Goal: Task Accomplishment & Management: Use online tool/utility

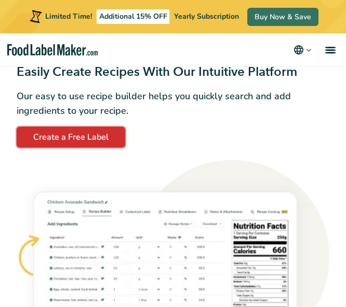
click at [93, 132] on div "Easily Create Recipes With Our Intuitive Platform Our easy to use recipe builde…" at bounding box center [173, 106] width 313 height 84
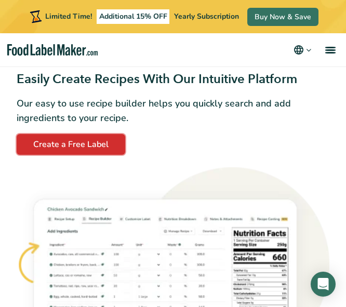
click at [98, 144] on link "Create a Free Label" at bounding box center [71, 144] width 109 height 21
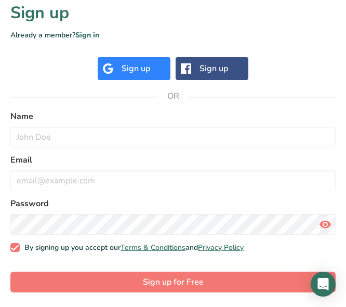
scroll to position [194, 0]
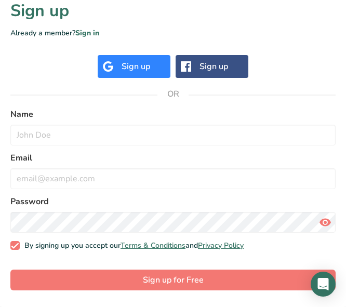
click at [143, 61] on div "Sign up" at bounding box center [136, 66] width 29 height 12
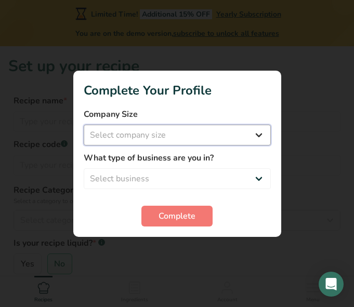
click at [217, 131] on select "Select company size Fewer than 10 Employees 10 to 50 Employees 51 to 500 Employ…" at bounding box center [177, 135] width 187 height 21
select select "2"
click at [84, 125] on select "Select company size Fewer than 10 Employees 10 to 50 Employees 51 to 500 Employ…" at bounding box center [177, 135] width 187 height 21
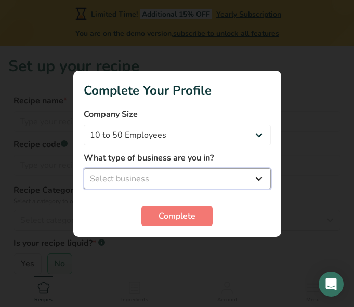
click at [152, 179] on select "Select business Packaged Food Manufacturer Restaurant & Cafe Bakery Meal Plans …" at bounding box center [177, 178] width 187 height 21
select select "1"
click at [84, 168] on select "Select business Packaged Food Manufacturer Restaurant & Cafe Bakery Meal Plans …" at bounding box center [177, 178] width 187 height 21
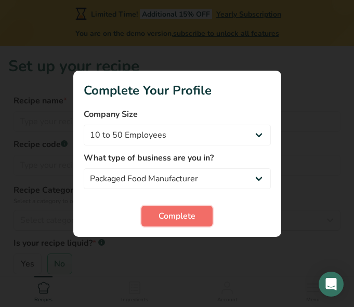
click at [168, 219] on span "Complete" at bounding box center [176, 216] width 37 height 12
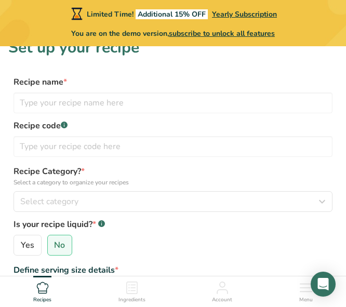
scroll to position [12, 0]
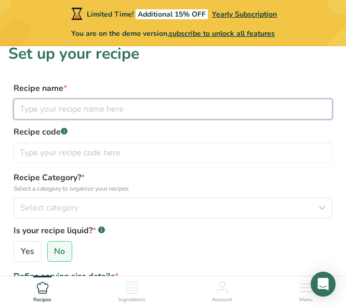
click at [132, 114] on input "text" at bounding box center [173, 109] width 319 height 21
type input "Tuscan Salmon"
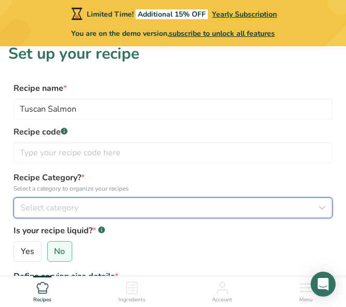
click at [320, 208] on icon "button" at bounding box center [322, 207] width 12 height 19
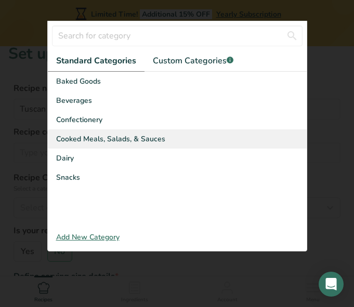
click at [119, 135] on span "Cooked Meals, Salads, & Sauces" at bounding box center [110, 138] width 109 height 11
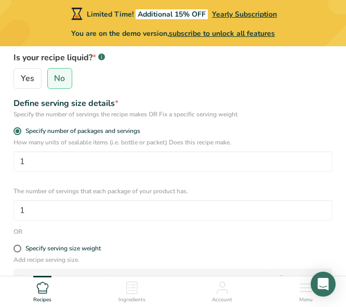
scroll to position [186, 0]
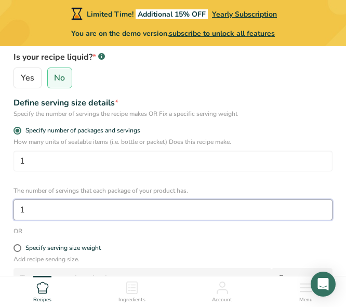
click at [49, 209] on input "1" at bounding box center [173, 209] width 319 height 21
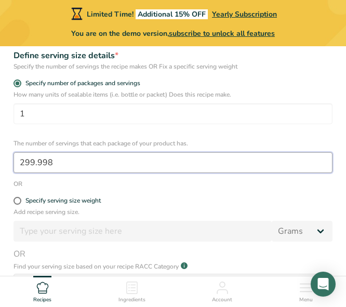
scroll to position [235, 0]
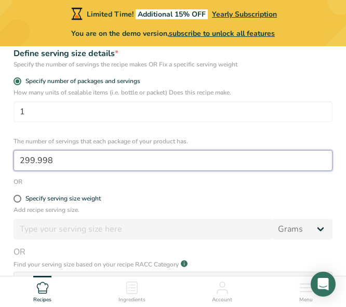
click at [57, 164] on input "299.998" at bounding box center [173, 160] width 319 height 21
type input "2"
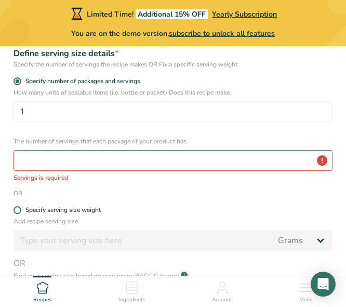
click at [21, 211] on span at bounding box center [18, 210] width 8 height 8
click at [20, 211] on input "Specify serving size weight" at bounding box center [17, 210] width 7 height 7
radio input "true"
radio input "false"
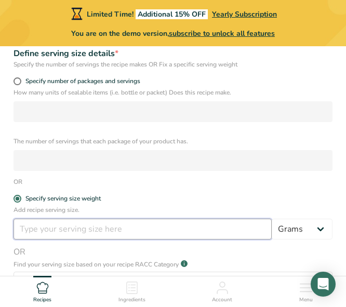
click at [51, 235] on input "number" at bounding box center [143, 229] width 258 height 21
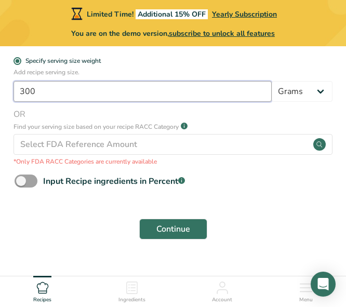
scroll to position [375, 0]
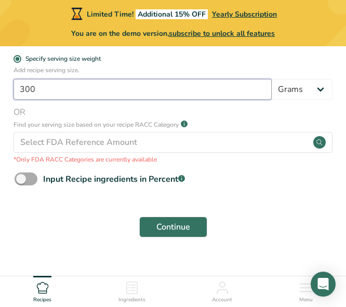
type input "300"
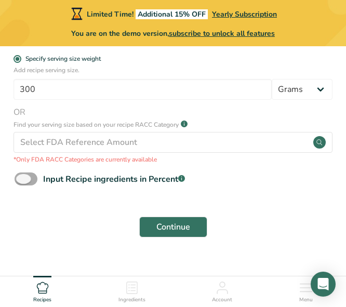
click at [28, 177] on span at bounding box center [26, 178] width 23 height 13
click at [21, 177] on input "Input Recipe ingredients in Percent .a-a{fill:#347362;}.b-a{fill:#fff;}" at bounding box center [18, 179] width 7 height 7
checkbox input "true"
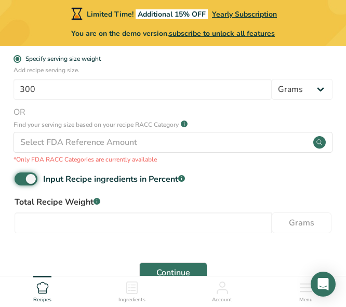
scroll to position [438, 0]
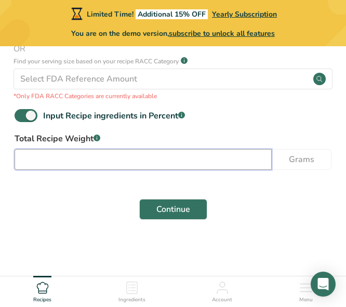
click at [39, 165] on input "number" at bounding box center [143, 159] width 257 height 21
type input "300"
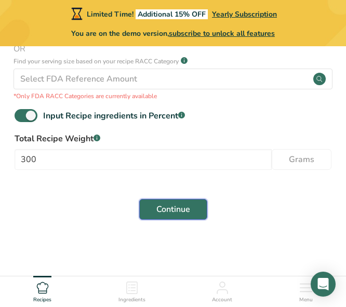
click at [166, 205] on span "Continue" at bounding box center [173, 209] width 34 height 12
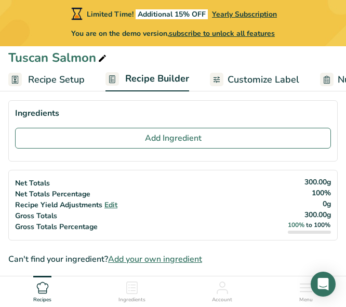
scroll to position [44, 0]
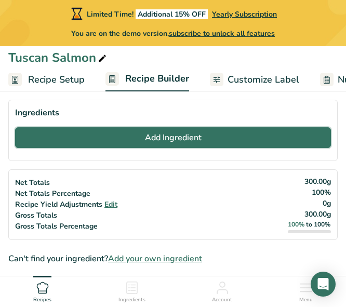
click at [156, 137] on span "Add Ingredient" at bounding box center [173, 137] width 57 height 12
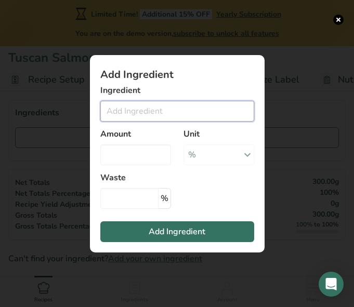
click at [159, 109] on input "Add ingredient modal" at bounding box center [177, 111] width 154 height 21
click at [159, 107] on input "Add ingredient modal" at bounding box center [177, 111] width 154 height 21
type input "S"
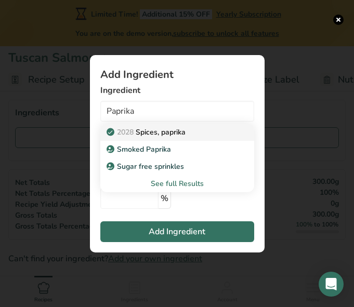
click at [169, 133] on p "2028 Spices, paprika" at bounding box center [147, 132] width 77 height 11
type input "Spices, paprika"
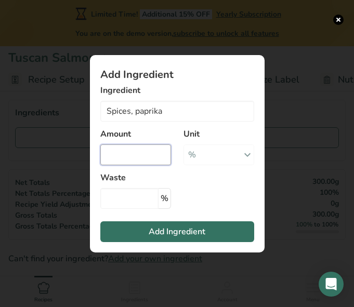
click at [150, 151] on input "Add ingredient modal" at bounding box center [135, 154] width 71 height 21
type input "0.25"
click at [231, 161] on div "% Portions 1 tsp 1 tbsp Weight Units g kg mg See more Volume Units l Volume uni…" at bounding box center [218, 154] width 71 height 21
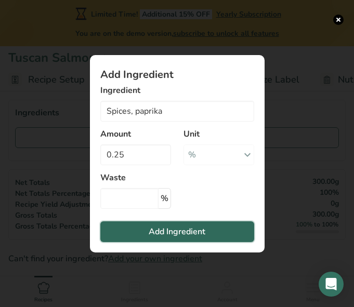
click at [179, 228] on span "Add Ingredient" at bounding box center [177, 231] width 57 height 12
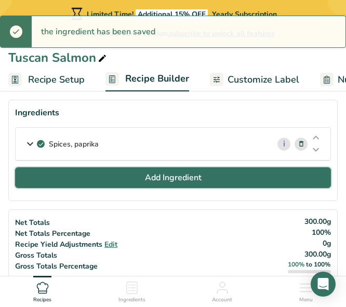
click at [201, 178] on span "Add Ingredient" at bounding box center [173, 177] width 57 height 12
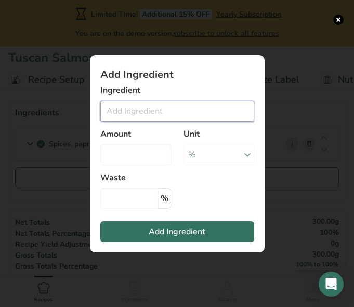
click at [158, 116] on input "Add ingredient modal" at bounding box center [177, 111] width 154 height 21
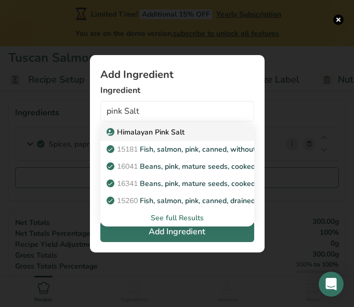
click at [180, 138] on link "Himalayan Pink Salt" at bounding box center [177, 132] width 154 height 17
type input "Himalayan Pink Salt"
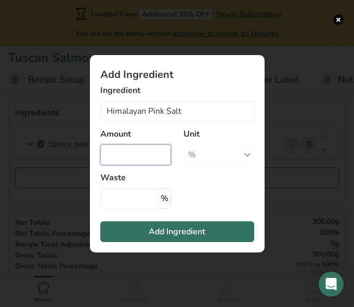
click at [139, 155] on input "Add ingredient modal" at bounding box center [135, 154] width 71 height 21
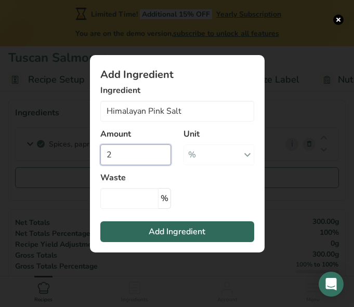
type input "2"
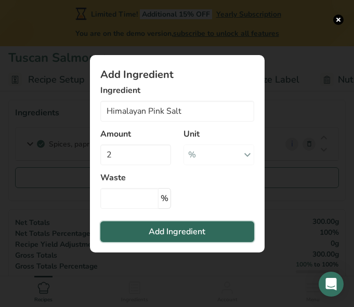
click at [178, 225] on span "Add Ingredient" at bounding box center [177, 231] width 57 height 12
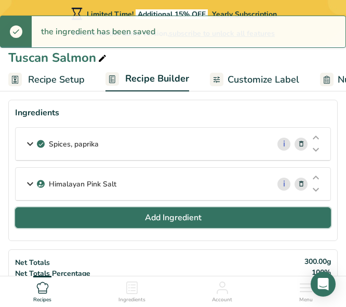
click at [216, 217] on button "Add Ingredient" at bounding box center [173, 217] width 316 height 21
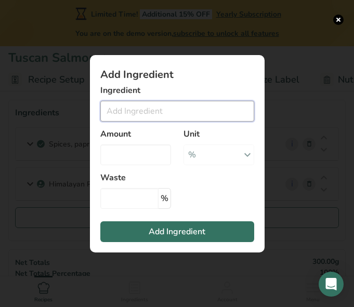
click at [181, 110] on input "Add ingredient modal" at bounding box center [177, 111] width 154 height 21
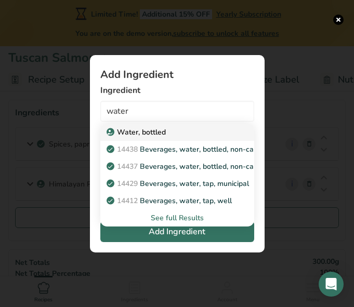
click at [154, 138] on link "Water, bottled" at bounding box center [177, 132] width 154 height 17
type input "Water, bottled"
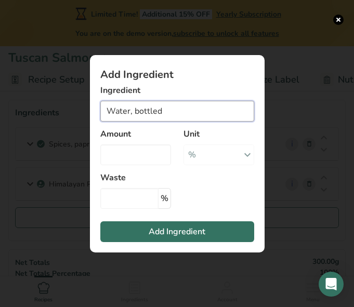
click at [158, 115] on input "Water, bottled" at bounding box center [177, 111] width 154 height 21
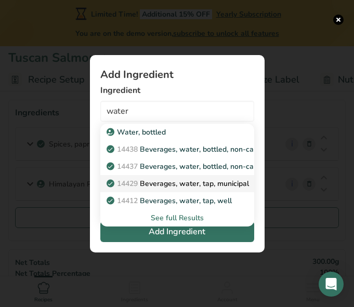
click at [190, 178] on p "14429 Beverages, water, tap, municipal" at bounding box center [179, 183] width 140 height 11
type input "Beverages, water, tap, municipal"
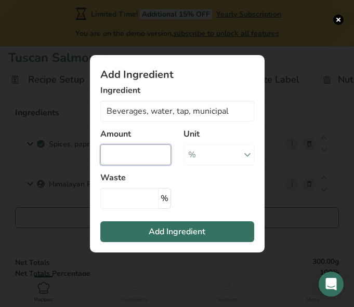
click at [145, 154] on input "Add ingredient modal" at bounding box center [135, 154] width 71 height 21
type input "20"
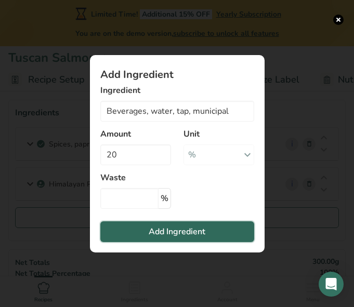
click at [156, 237] on span "Add Ingredient" at bounding box center [177, 231] width 57 height 12
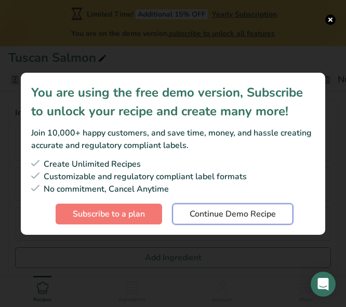
click at [194, 216] on span "Continue Demo Recipe" at bounding box center [233, 214] width 86 height 12
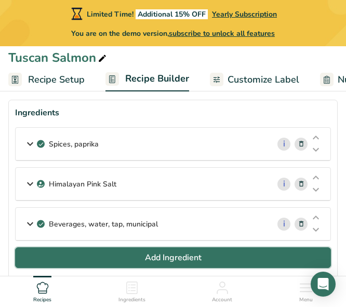
click at [150, 262] on span "Add Ingredient" at bounding box center [173, 257] width 57 height 12
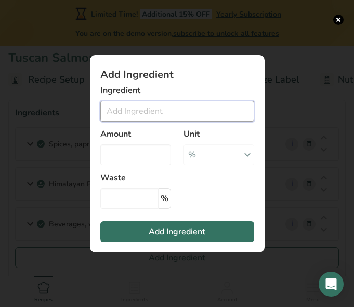
click at [144, 109] on input "Add ingredient modal" at bounding box center [177, 111] width 154 height 21
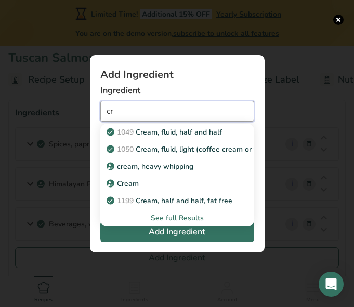
type input "c"
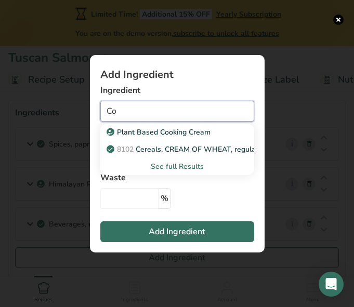
type input "C"
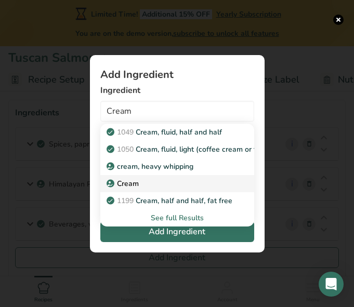
click at [142, 178] on div "Cream" at bounding box center [169, 183] width 120 height 11
type input "Cream"
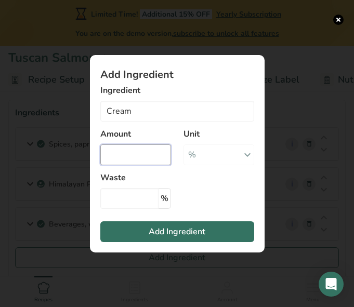
click at [138, 156] on input "Add ingredient modal" at bounding box center [135, 154] width 71 height 21
type input "40"
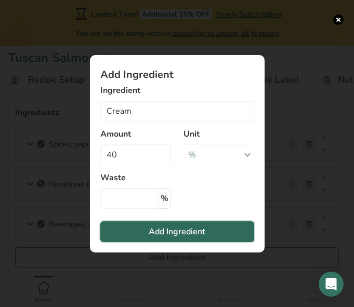
click at [139, 230] on button "Add Ingredient" at bounding box center [177, 231] width 154 height 21
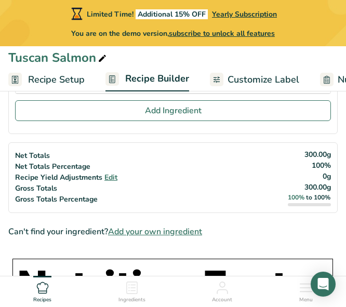
scroll to position [187, 0]
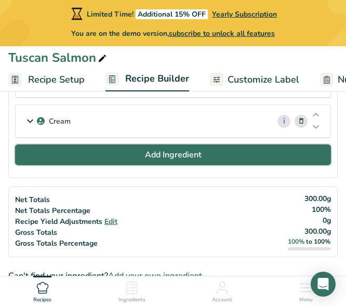
click at [173, 149] on span "Add Ingredient" at bounding box center [173, 155] width 57 height 12
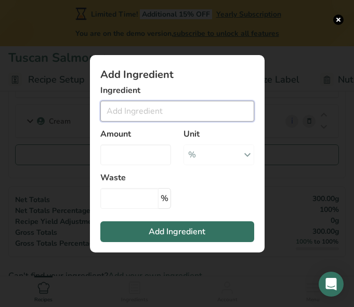
click at [133, 114] on input "Add ingredient modal" at bounding box center [177, 111] width 154 height 21
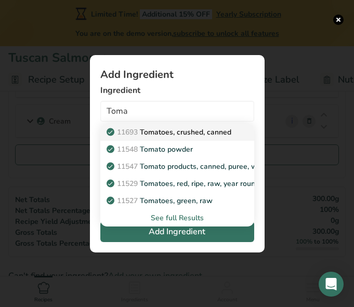
click at [207, 139] on link "11693 Tomatoes, crushed, canned" at bounding box center [177, 132] width 154 height 17
type input "Tomatoes, crushed, canned"
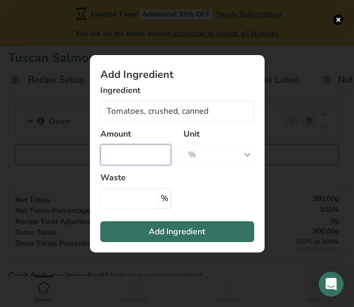
click at [142, 161] on input "Add ingredient modal" at bounding box center [135, 154] width 71 height 21
type input "40"
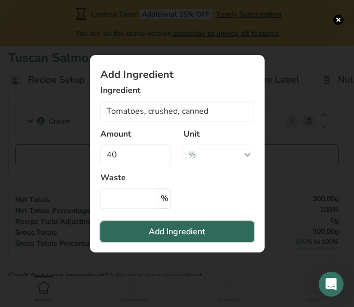
click at [155, 230] on span "Add Ingredient" at bounding box center [177, 231] width 57 height 12
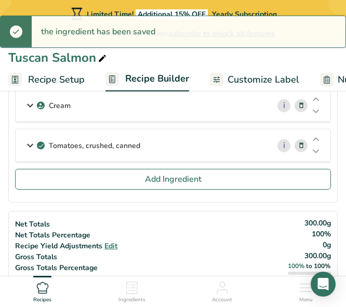
scroll to position [203, 0]
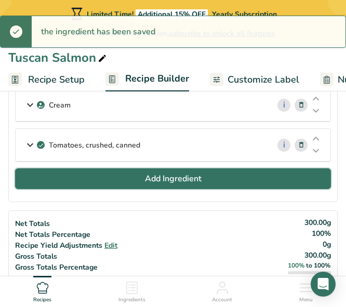
click at [199, 173] on span "Add Ingredient" at bounding box center [173, 178] width 57 height 12
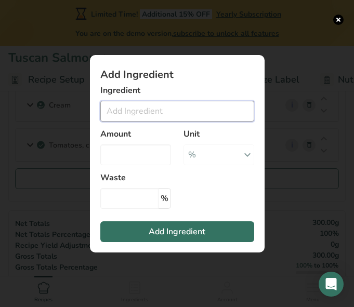
click at [162, 114] on input "Add ingredient modal" at bounding box center [177, 111] width 154 height 21
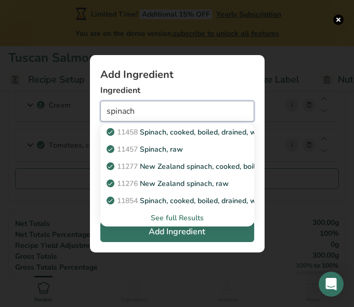
type input "spinach"
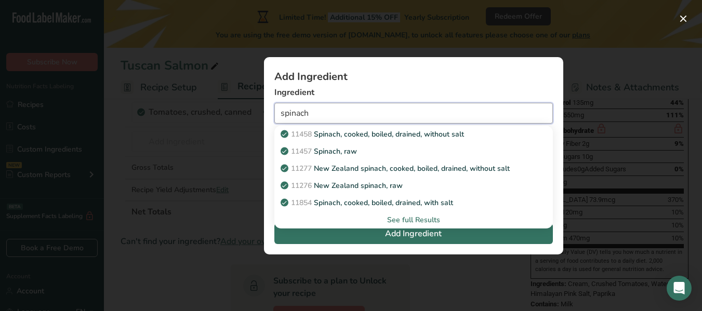
click at [345, 122] on input "spinach" at bounding box center [413, 113] width 278 height 21
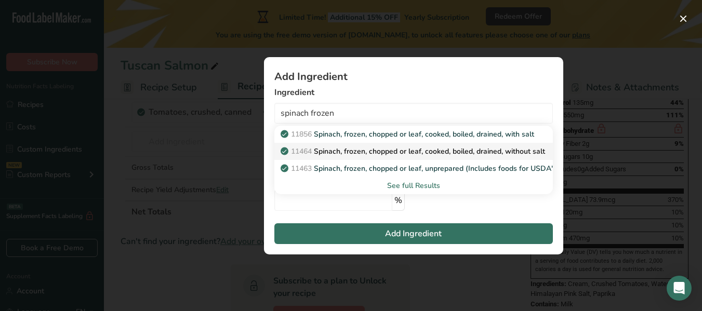
click at [345, 143] on link "11464 Spinach, frozen, chopped or leaf, cooked, boiled, drained, without salt" at bounding box center [413, 151] width 278 height 17
type input "Spinach, frozen, chopped or leaf, cooked, boiled, drained, without salt"
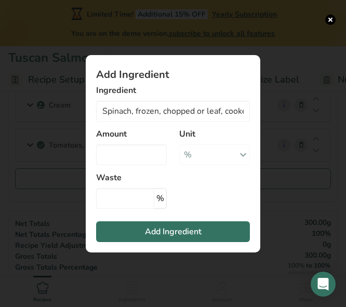
click at [223, 75] on h1 "Add Ingredient" at bounding box center [173, 75] width 154 height 10
click at [138, 153] on input "Add ingredient modal" at bounding box center [131, 154] width 71 height 21
type input "10"
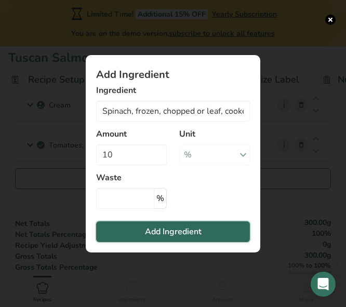
click at [166, 238] on button "Add Ingredient" at bounding box center [173, 231] width 154 height 21
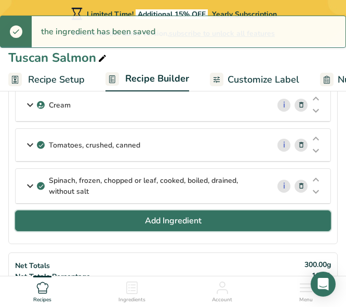
click at [179, 218] on span "Add Ingredient" at bounding box center [173, 220] width 57 height 12
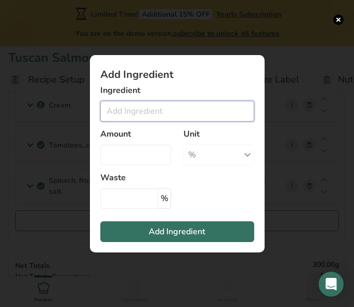
click at [154, 106] on input "Add ingredient modal" at bounding box center [177, 111] width 154 height 21
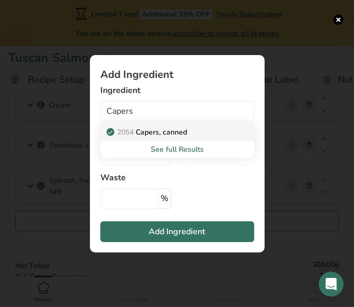
click at [164, 131] on p "2054 Capers, canned" at bounding box center [148, 132] width 78 height 11
type input "Capers, canned"
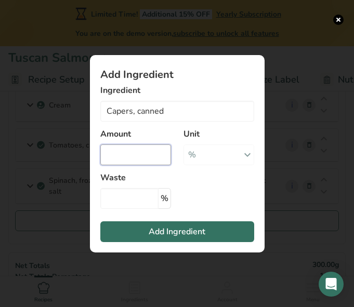
click at [166, 151] on input "Add ingredient modal" at bounding box center [135, 154] width 71 height 21
type input "6"
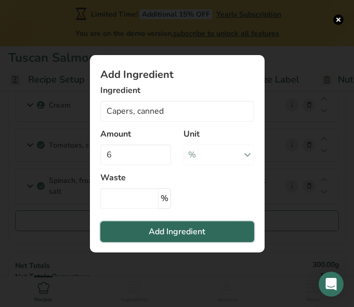
click at [159, 230] on span "Add Ingredient" at bounding box center [177, 231] width 57 height 12
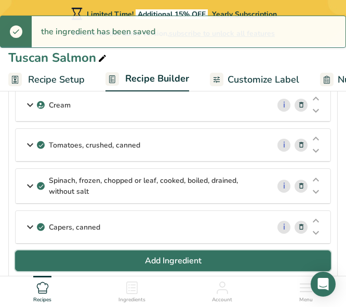
click at [205, 259] on button "Add Ingredient" at bounding box center [173, 260] width 316 height 21
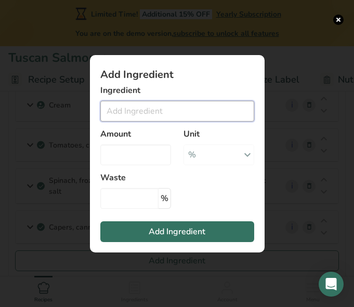
click at [166, 115] on input "Add ingredient modal" at bounding box center [177, 111] width 154 height 21
type input "C"
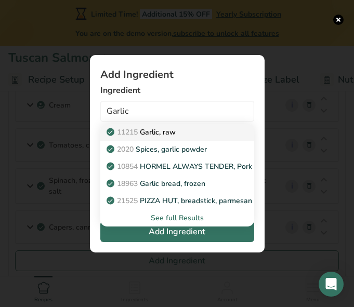
click at [166, 138] on link "11215 Garlic, raw" at bounding box center [177, 132] width 154 height 17
type input "Garlic, raw"
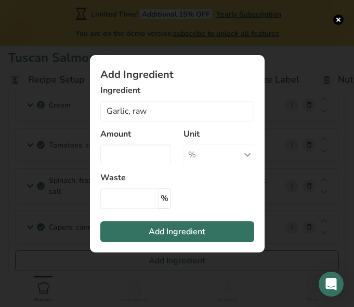
click at [138, 166] on div "Amount" at bounding box center [135, 147] width 83 height 50
click at [134, 156] on input "Add ingredient modal" at bounding box center [135, 154] width 71 height 21
type input "6"
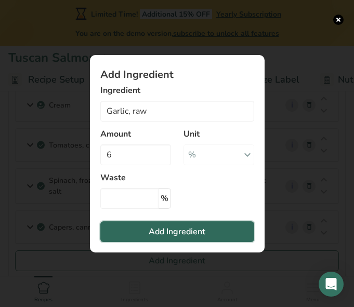
click at [154, 233] on span "Add Ingredient" at bounding box center [177, 231] width 57 height 12
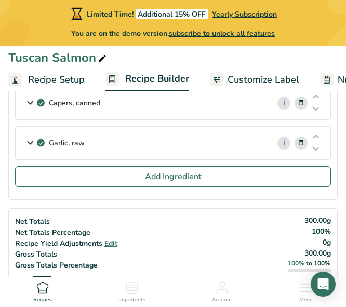
scroll to position [327, 0]
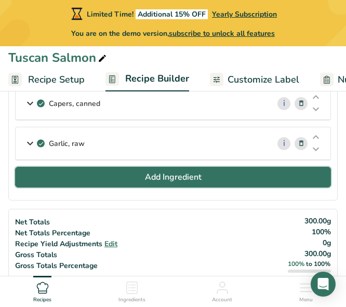
click at [171, 169] on button "Add Ingredient" at bounding box center [173, 177] width 316 height 21
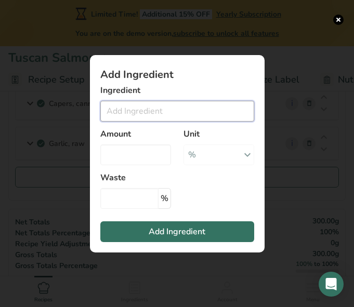
click at [149, 111] on input "Add ingredient modal" at bounding box center [177, 111] width 154 height 21
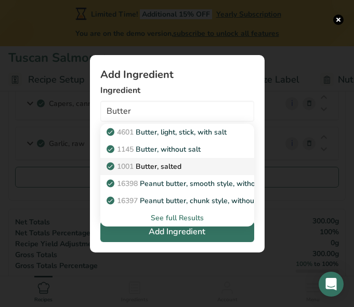
click at [154, 167] on p "1001 Butter, salted" at bounding box center [145, 166] width 73 height 11
type input "Butter, salted"
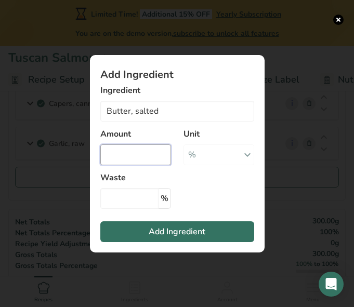
click at [143, 155] on input "Add ingredient modal" at bounding box center [135, 154] width 71 height 21
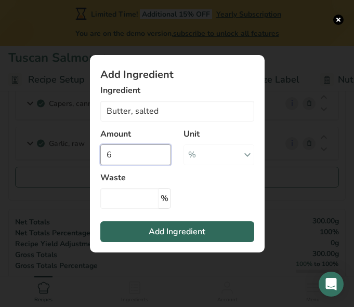
type input "6"
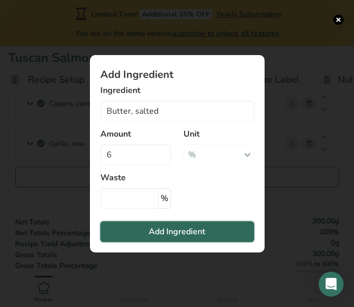
click at [165, 234] on span "Add Ingredient" at bounding box center [177, 231] width 57 height 12
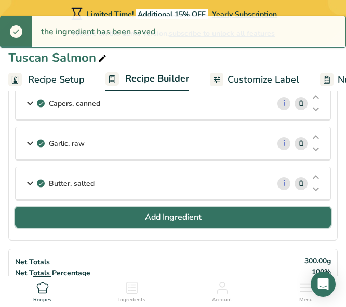
click at [177, 219] on span "Add Ingredient" at bounding box center [173, 217] width 57 height 12
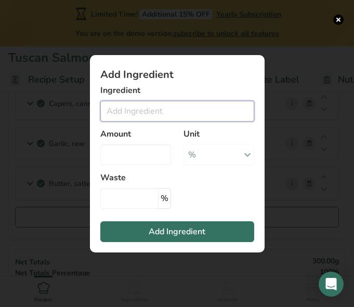
click at [136, 114] on input "Add ingredient modal" at bounding box center [177, 111] width 154 height 21
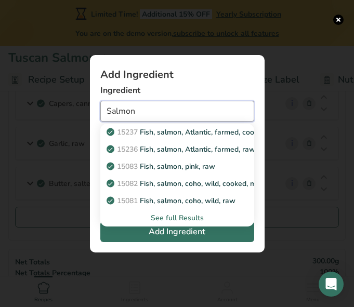
type input "Salmon"
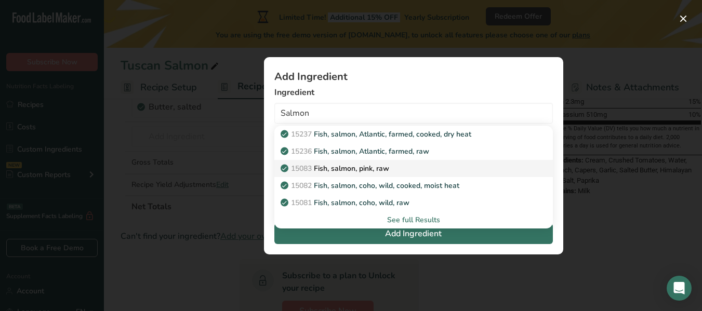
click at [334, 165] on p "15083 Fish, salmon, pink, raw" at bounding box center [336, 168] width 106 height 11
type input "Fish, salmon, pink, raw"
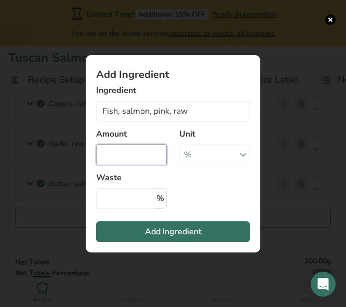
click at [124, 156] on input "Add ingredient modal" at bounding box center [131, 154] width 71 height 21
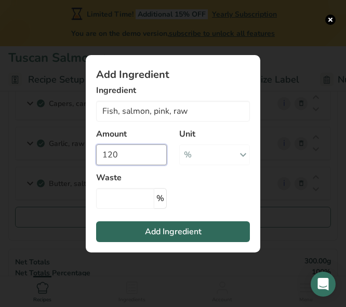
type input "120"
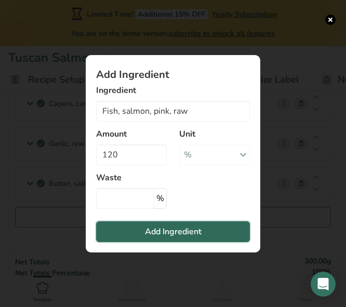
click at [178, 232] on span "Add Ingredient" at bounding box center [173, 231] width 57 height 12
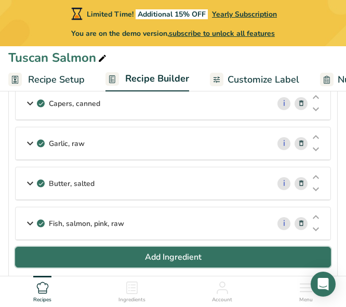
click at [126, 260] on button "Add Ingredient" at bounding box center [173, 257] width 316 height 21
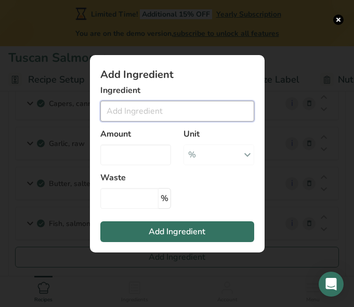
click at [144, 112] on input "Add ingredient modal" at bounding box center [177, 111] width 154 height 21
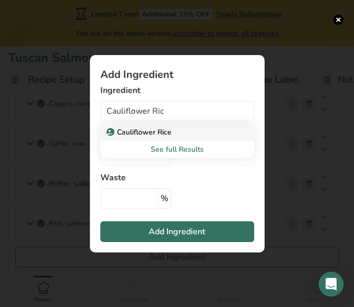
click at [158, 137] on p "Cauliflower Rice" at bounding box center [140, 132] width 63 height 11
type input "Cauliflower Rice"
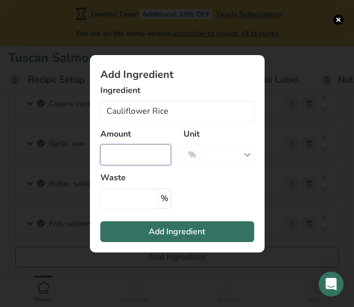
click at [129, 157] on input "Add ingredient modal" at bounding box center [135, 154] width 71 height 21
type input "120"
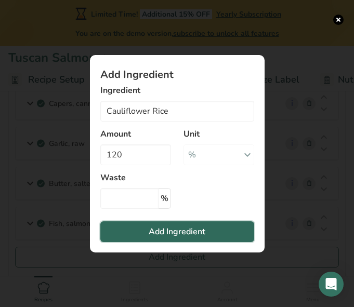
click at [147, 228] on button "Add Ingredient" at bounding box center [177, 231] width 154 height 21
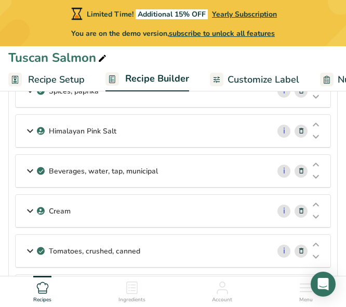
scroll to position [0, 0]
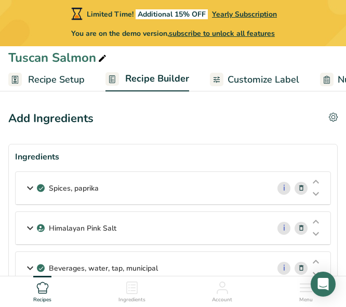
click at [58, 71] on link "Recipe Setup" at bounding box center [46, 79] width 76 height 23
